Goal: Task Accomplishment & Management: Use online tool/utility

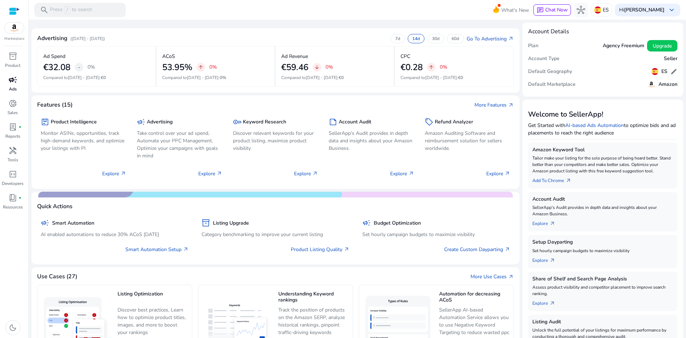
click at [9, 86] on p "Ads" at bounding box center [13, 89] width 8 height 6
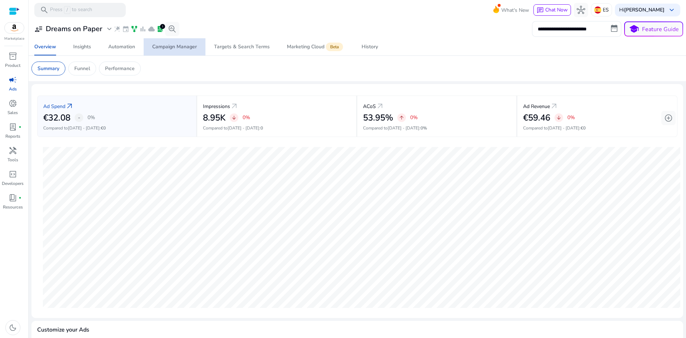
click at [178, 44] on div "Campaign Manager" at bounding box center [174, 46] width 45 height 5
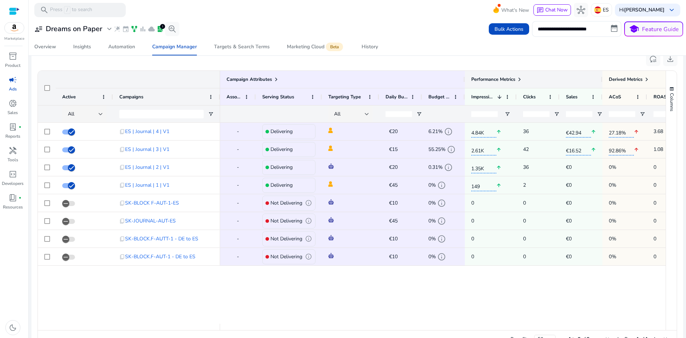
click at [507, 78] on span "Performance Metrics" at bounding box center [494, 79] width 44 height 6
click at [528, 80] on div "Performance Metrics" at bounding box center [534, 79] width 125 height 10
click at [519, 79] on span at bounding box center [520, 80] width 6 height 6
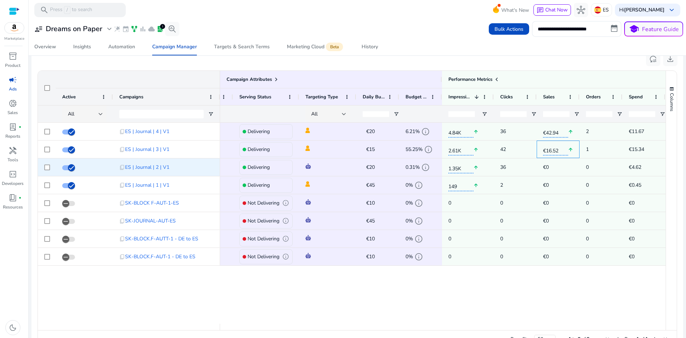
scroll to position [0, 44]
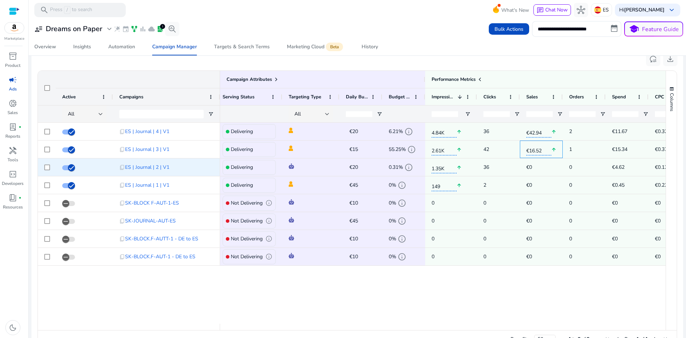
drag, startPoint x: 601, startPoint y: 154, endPoint x: 627, endPoint y: 162, distance: 27.4
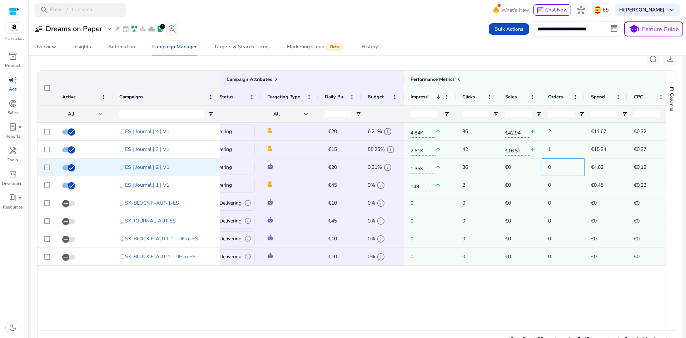
scroll to position [0, 0]
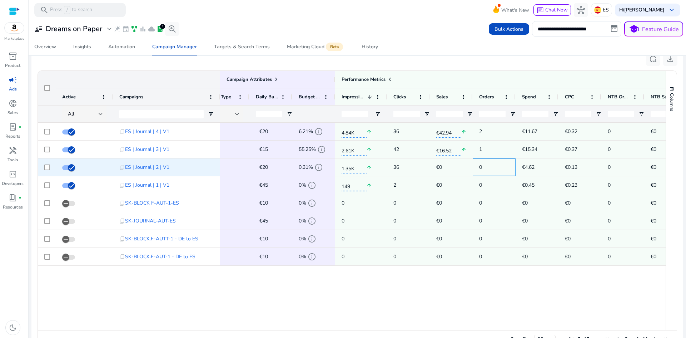
drag, startPoint x: 590, startPoint y: 172, endPoint x: 608, endPoint y: 173, distance: 18.2
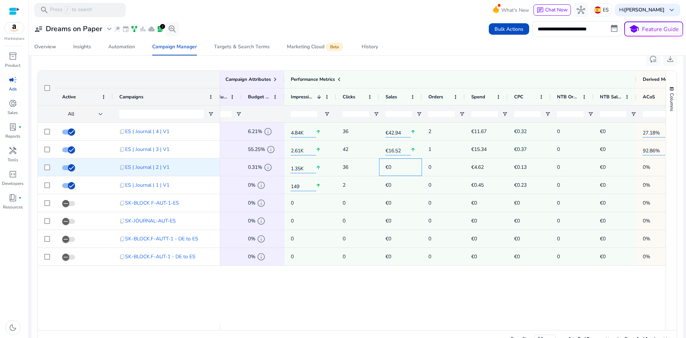
drag, startPoint x: 465, startPoint y: 159, endPoint x: 498, endPoint y: 166, distance: 33.9
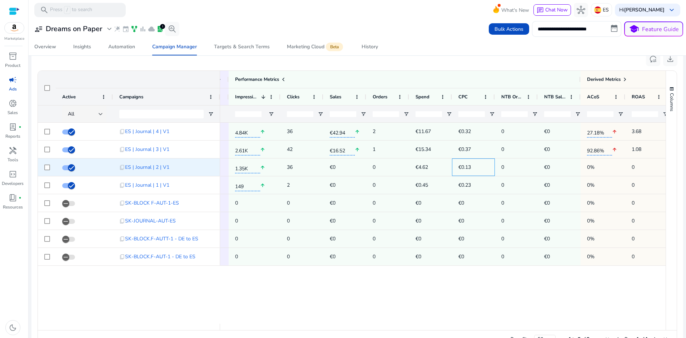
drag, startPoint x: 512, startPoint y: 166, endPoint x: 533, endPoint y: 169, distance: 21.0
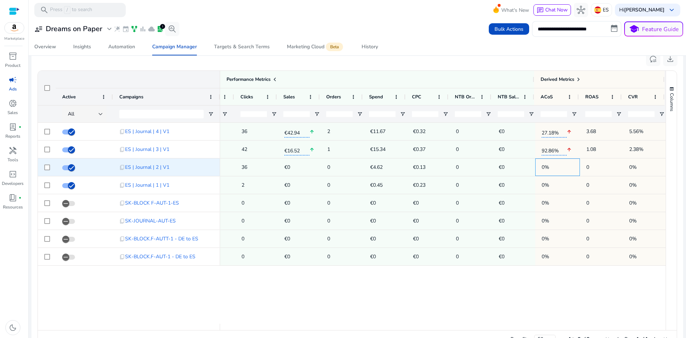
drag, startPoint x: 580, startPoint y: 164, endPoint x: 608, endPoint y: 167, distance: 28.4
drag, startPoint x: 581, startPoint y: 163, endPoint x: 592, endPoint y: 164, distance: 10.7
